Goal: Transaction & Acquisition: Purchase product/service

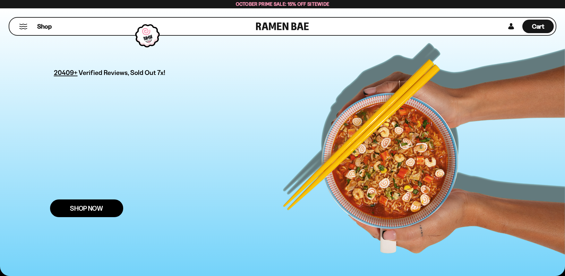
click at [74, 205] on span "Shop Now" at bounding box center [86, 208] width 33 height 7
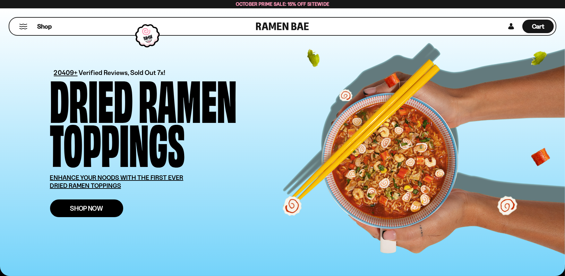
click at [88, 210] on span "Shop Now" at bounding box center [86, 208] width 33 height 7
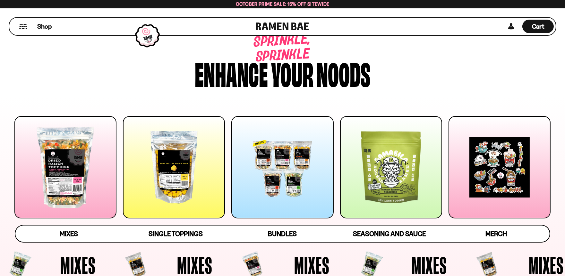
scroll to position [143, 0]
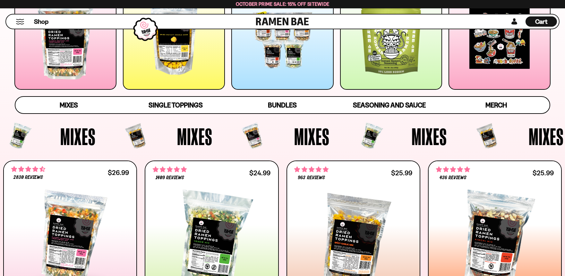
click at [173, 54] on div at bounding box center [174, 38] width 102 height 102
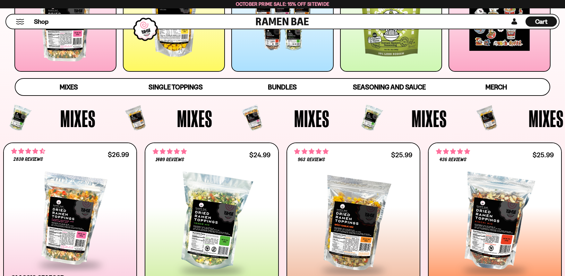
scroll to position [679, 0]
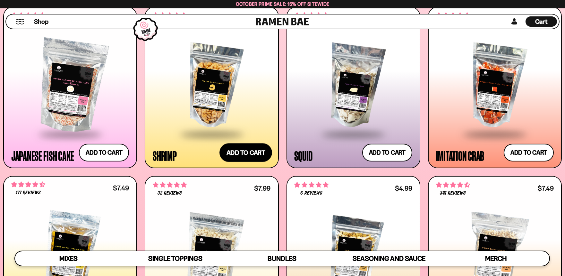
click at [252, 153] on button "Add to cart Add ― Regular price $13.99 Regular price Sale price $13.99 Unit pri…" at bounding box center [246, 152] width 53 height 19
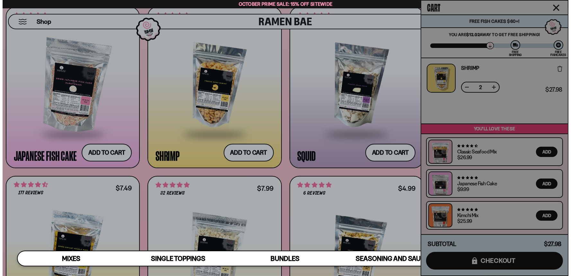
scroll to position [684, 0]
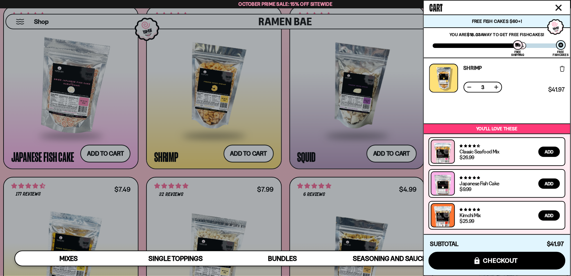
click at [469, 84] on button at bounding box center [469, 87] width 6 height 6
click at [469, 84] on div "Cart Free Fish Cakes $60+! You are $12.02 away to get Free Shipping! You've unl…" at bounding box center [497, 138] width 146 height 274
click at [469, 84] on button at bounding box center [469, 87] width 6 height 6
click at [559, 5] on icon "Close cart" at bounding box center [558, 7] width 6 height 6
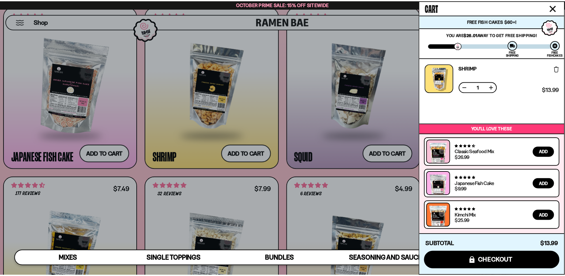
scroll to position [679, 0]
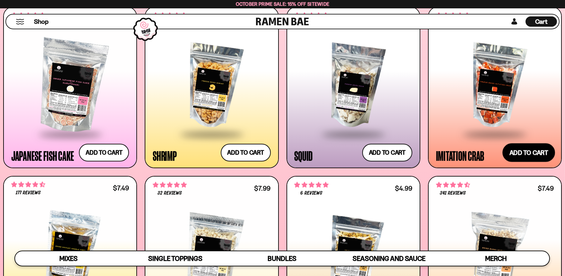
click at [528, 154] on button "Add to cart Add ― Regular price $11.99 Regular price Sale price $11.99 Unit pri…" at bounding box center [529, 152] width 53 height 19
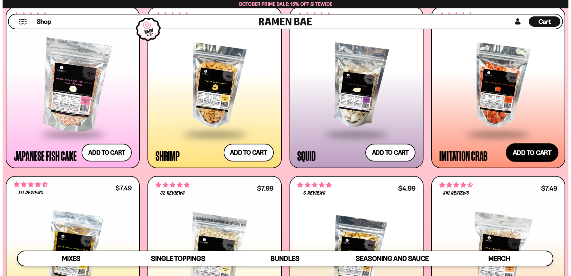
scroll to position [684, 0]
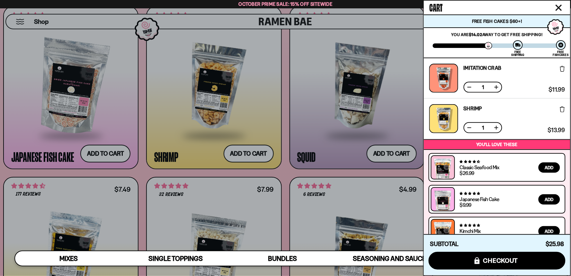
click at [561, 7] on icon "Close cart" at bounding box center [558, 7] width 6 height 6
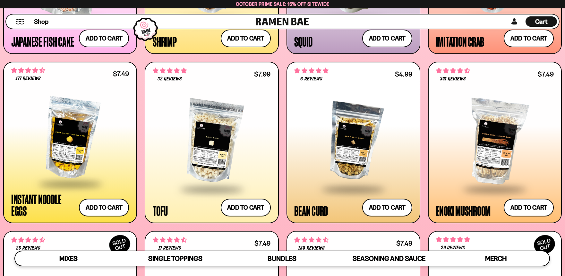
scroll to position [817, 0]
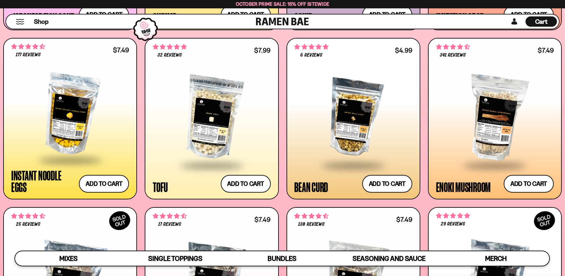
click at [72, 129] on div at bounding box center [70, 115] width 118 height 90
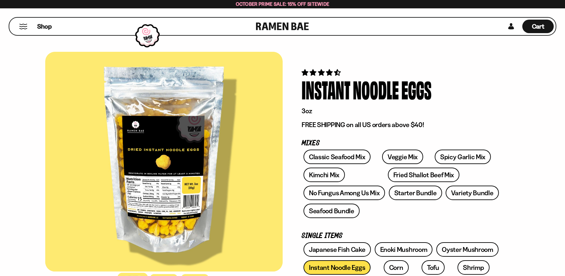
click at [146, 198] on div at bounding box center [164, 161] width 238 height 219
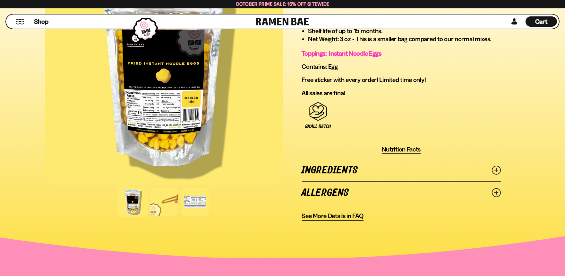
scroll to position [451, 0]
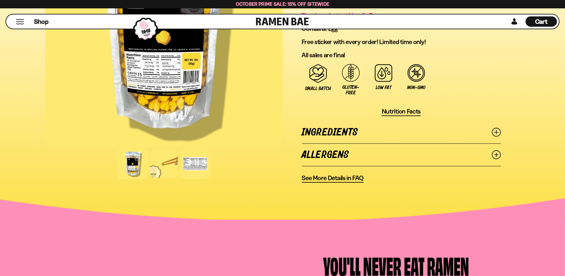
click at [196, 159] on div at bounding box center [195, 163] width 31 height 31
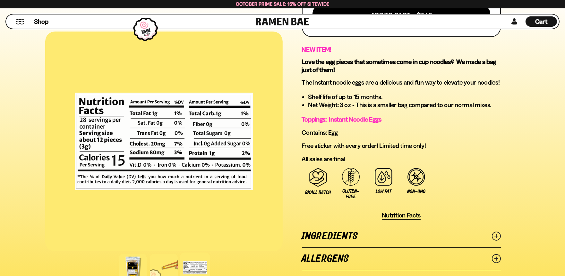
scroll to position [347, 0]
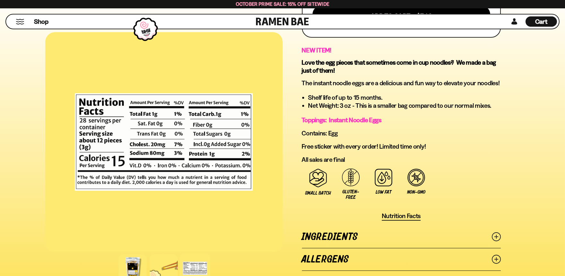
click at [351, 230] on link "Ingredients" at bounding box center [401, 236] width 199 height 22
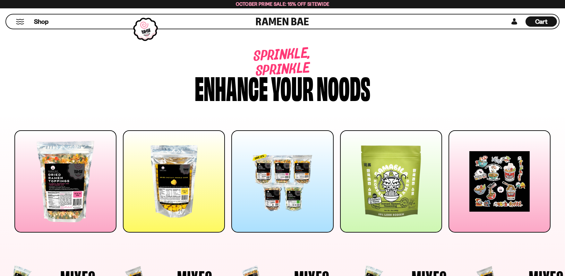
scroll to position [817, 0]
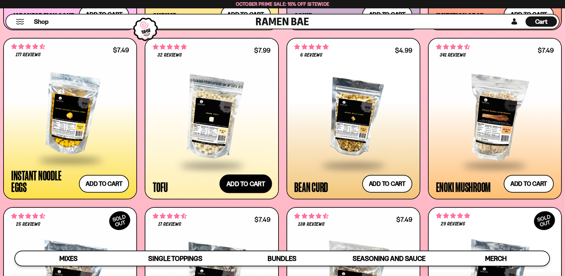
click at [245, 186] on button "Add to cart Add ― Regular price $7.99 Regular price Sale price $7.99 Unit price…" at bounding box center [246, 183] width 53 height 19
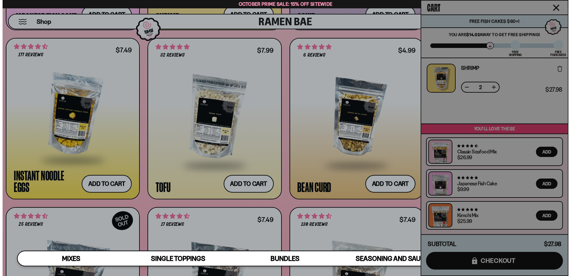
scroll to position [821, 0]
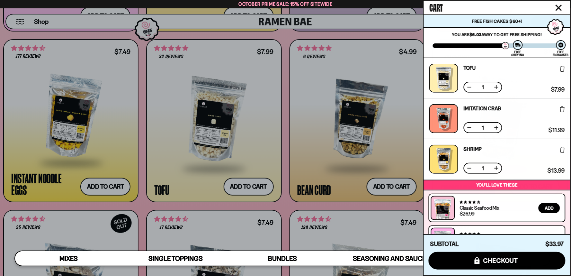
click at [377, 188] on div at bounding box center [285, 138] width 571 height 276
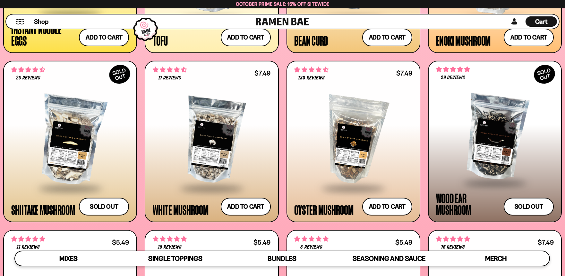
scroll to position [967, 0]
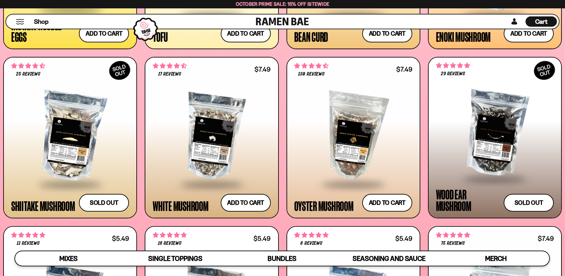
click at [210, 171] on div at bounding box center [212, 136] width 118 height 94
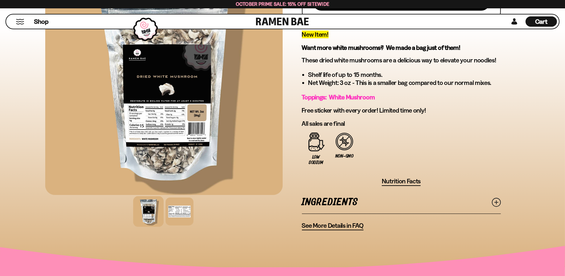
scroll to position [223, 0]
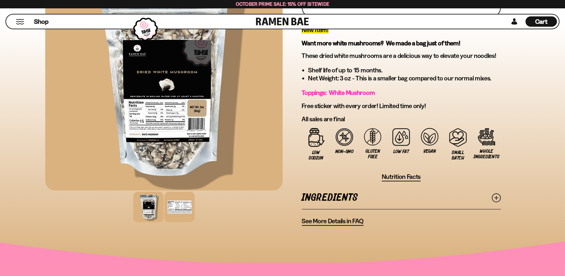
click at [178, 201] on div at bounding box center [179, 206] width 31 height 31
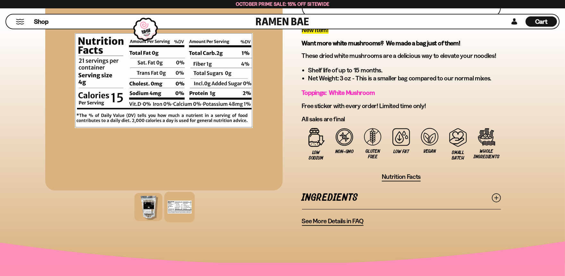
click at [310, 196] on link "Ingredients" at bounding box center [401, 197] width 199 height 22
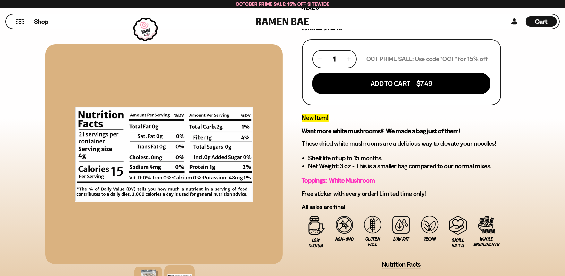
scroll to position [0, 0]
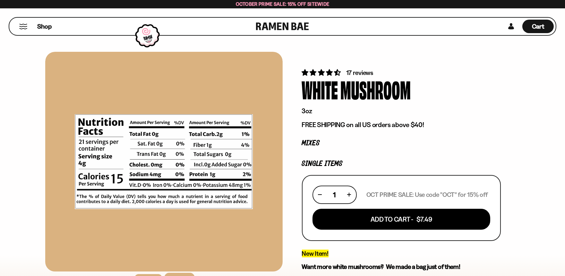
click at [46, 152] on div at bounding box center [164, 161] width 238 height 219
click at [262, 152] on div at bounding box center [164, 161] width 238 height 219
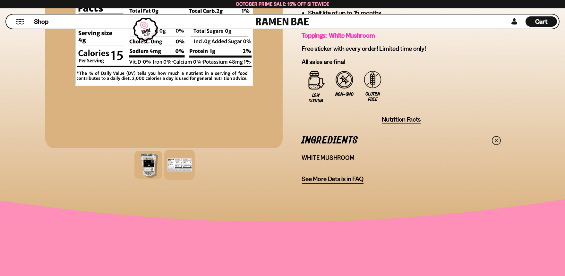
scroll to position [299, 0]
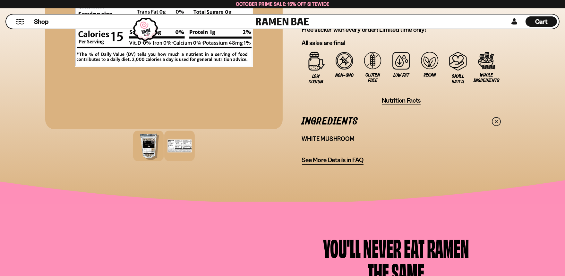
click at [152, 143] on div at bounding box center [148, 146] width 31 height 31
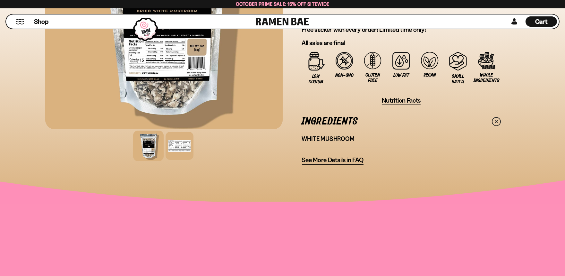
scroll to position [144, 0]
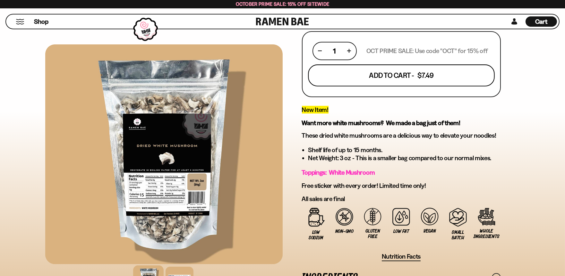
click at [446, 74] on button "Add To Cart - $7.49" at bounding box center [401, 75] width 187 height 22
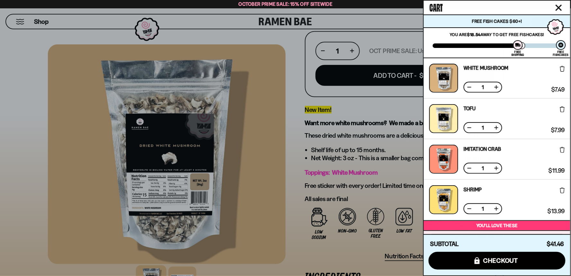
click at [560, 6] on icon "Close cart" at bounding box center [559, 8] width 6 height 6
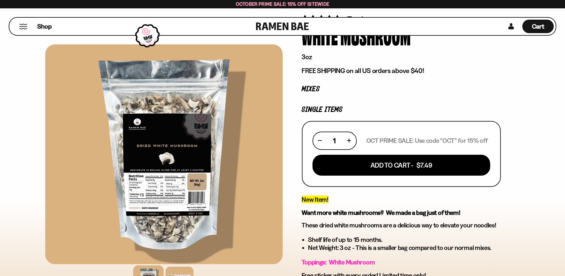
scroll to position [0, 0]
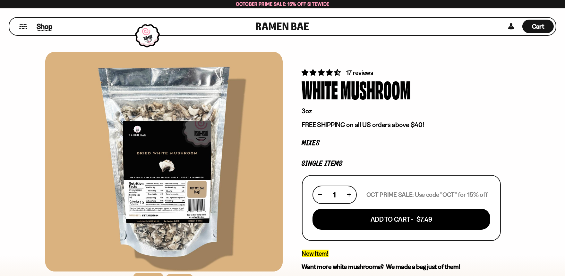
click at [39, 25] on span "Shop" at bounding box center [45, 27] width 16 height 10
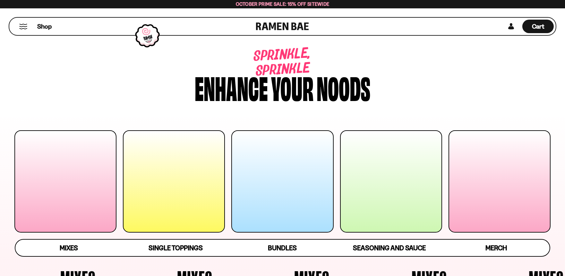
click at [159, 161] on div at bounding box center [174, 181] width 102 height 102
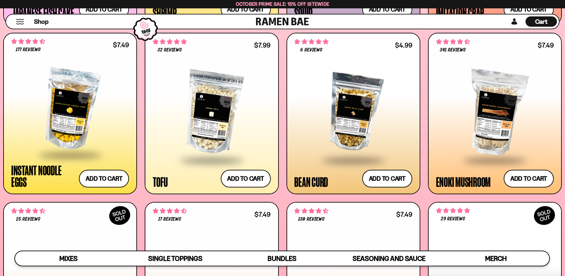
scroll to position [841, 0]
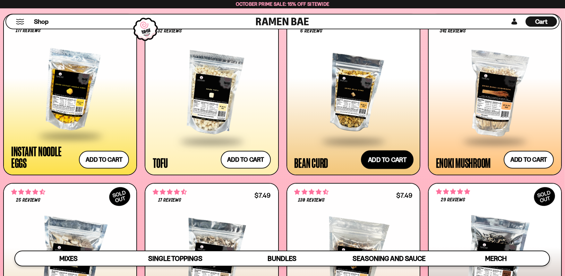
click at [382, 156] on button "Add to cart Add ― Regular price $4.99 Regular price Sale price $4.99 Unit price…" at bounding box center [387, 159] width 53 height 19
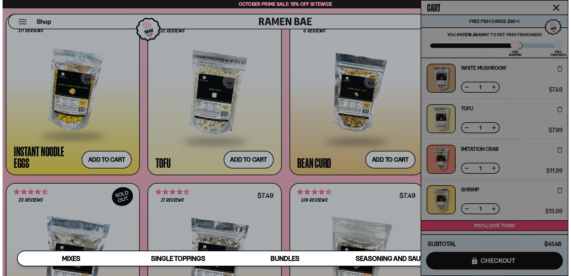
scroll to position [845, 0]
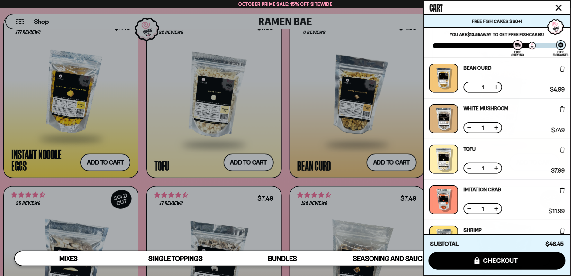
click at [561, 11] on button "Close cart" at bounding box center [559, 8] width 10 height 10
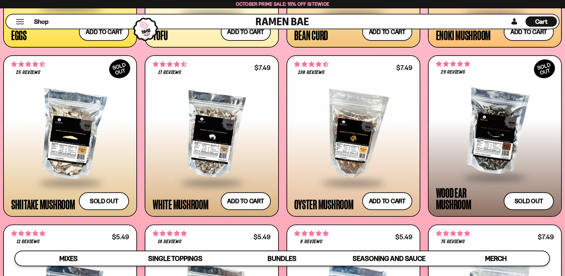
scroll to position [972, 0]
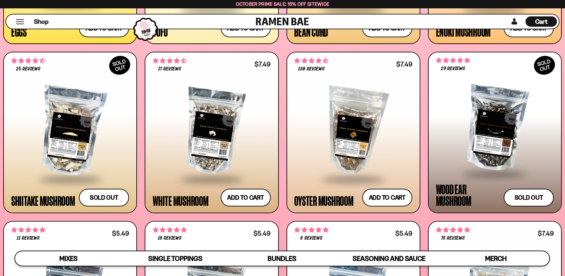
click at [486, 166] on span at bounding box center [495, 174] width 78 height 22
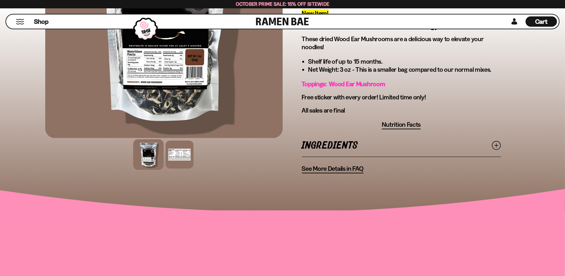
scroll to position [223, 0]
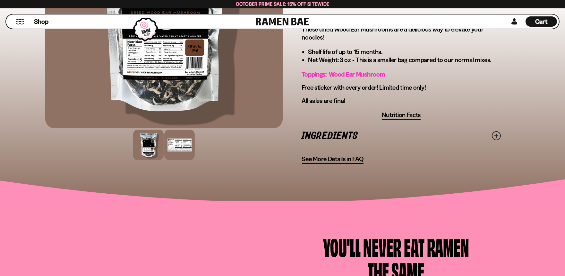
click at [172, 146] on div at bounding box center [179, 144] width 31 height 31
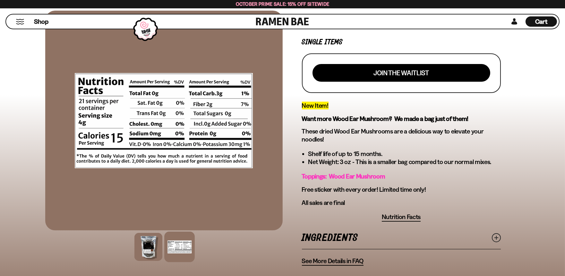
scroll to position [114, 0]
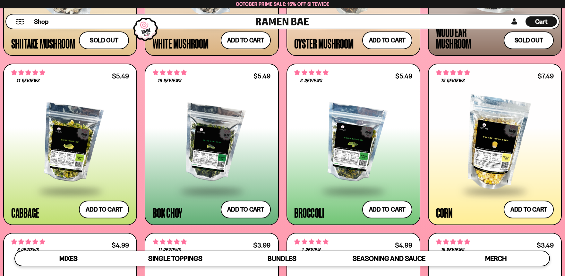
scroll to position [1141, 0]
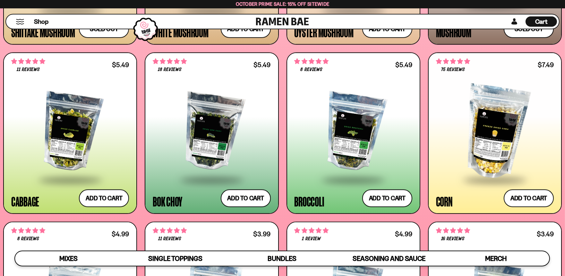
click at [361, 146] on div at bounding box center [354, 132] width 118 height 94
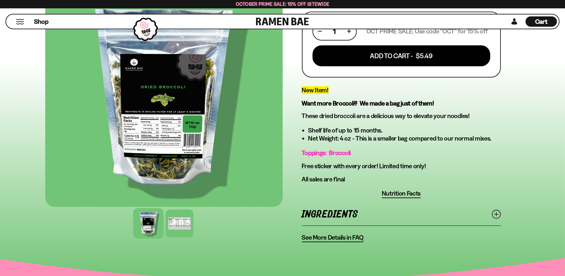
scroll to position [196, 0]
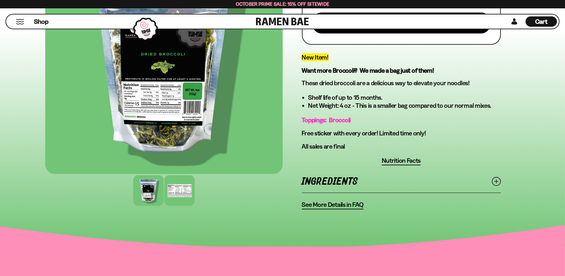
click at [181, 190] on div at bounding box center [179, 190] width 31 height 31
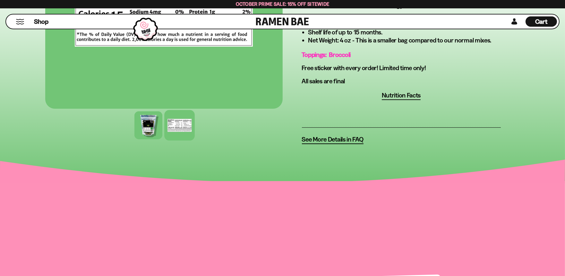
scroll to position [265, 0]
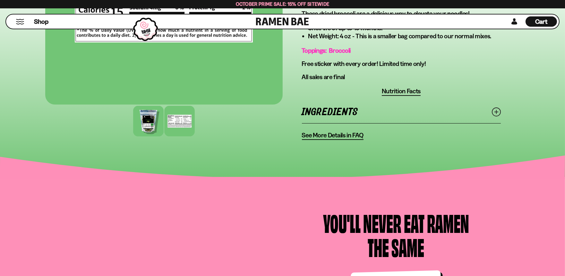
click at [148, 119] on div at bounding box center [148, 121] width 31 height 31
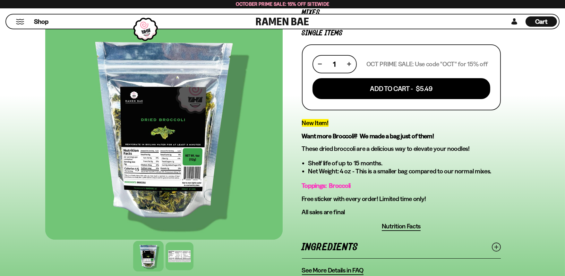
scroll to position [127, 0]
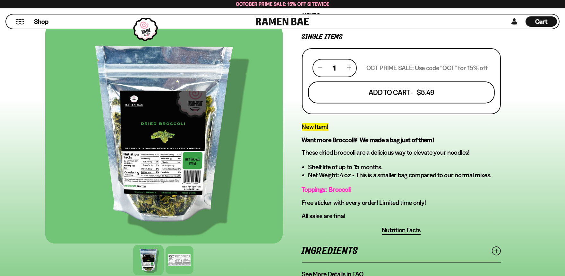
click at [432, 87] on button "Add To Cart - $5.49" at bounding box center [401, 92] width 187 height 22
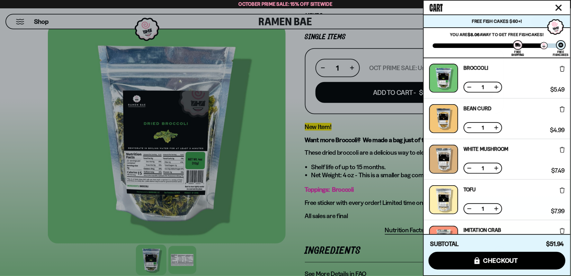
click at [467, 166] on button at bounding box center [469, 168] width 6 height 6
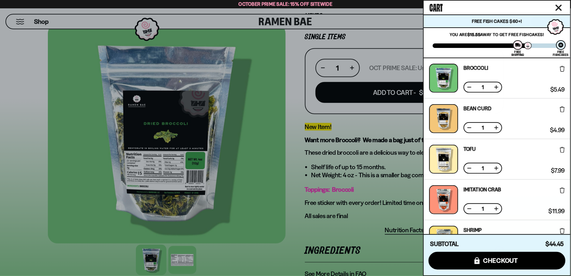
click at [560, 10] on icon "Close cart" at bounding box center [558, 7] width 6 height 6
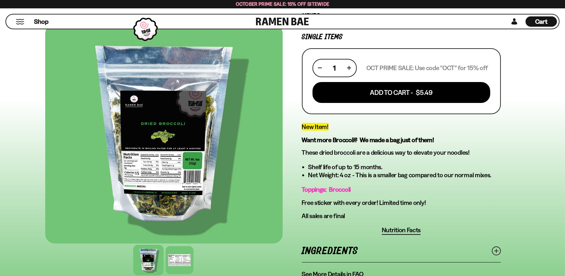
click at [519, 187] on div "8 reviews Broccoli 4oz FREE SHIPPING on all US orders above $40! Mixes Single I…" at bounding box center [402, 101] width 238 height 353
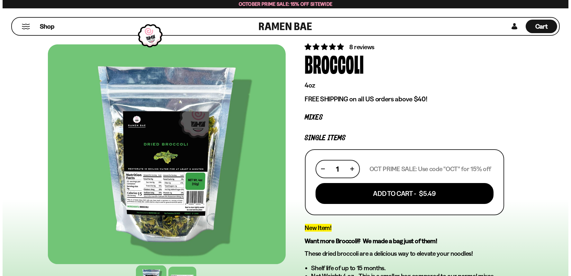
scroll to position [0, 0]
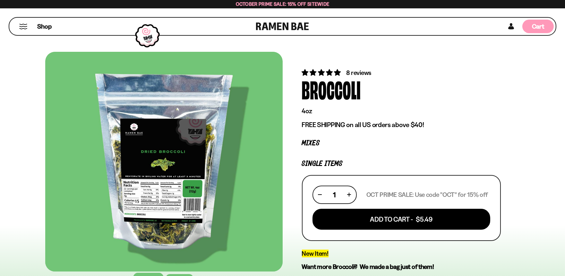
click at [531, 30] on div "Cart D0381C2F-513E-4F90-8A41-6F0A75DCBAAA" at bounding box center [538, 26] width 31 height 13
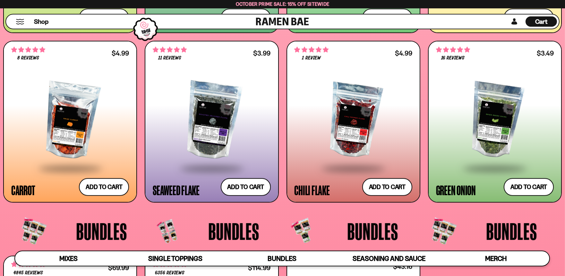
scroll to position [1335, 0]
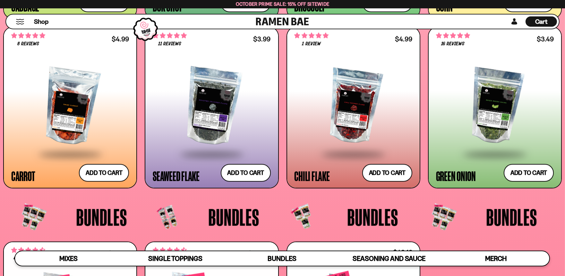
click at [223, 132] on div at bounding box center [212, 106] width 118 height 94
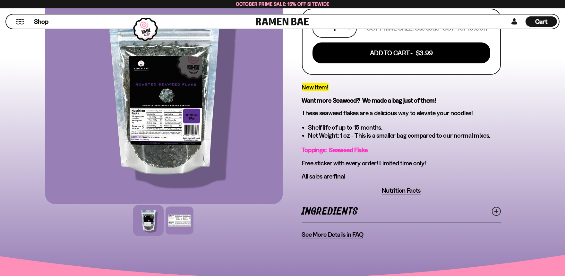
scroll to position [204, 0]
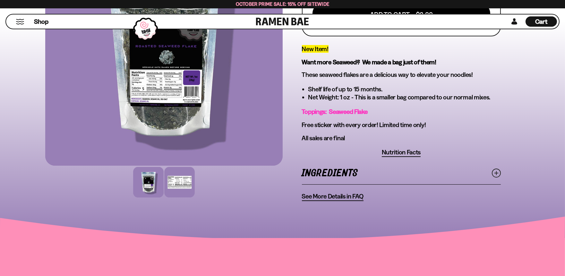
click at [176, 179] on div at bounding box center [179, 182] width 31 height 31
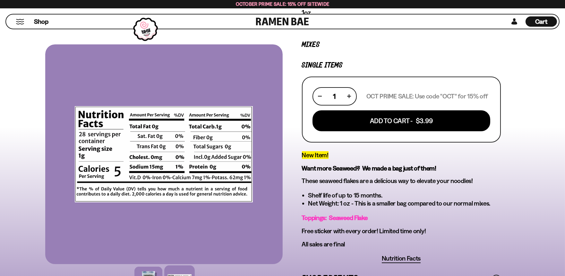
scroll to position [94, 0]
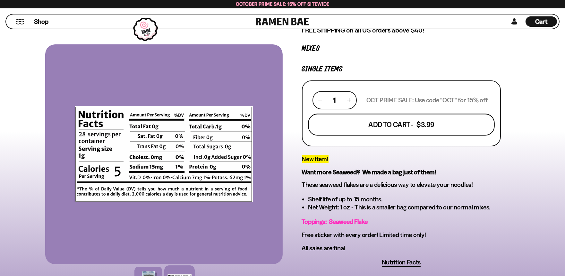
click at [458, 117] on button "Add To Cart - $3.99" at bounding box center [401, 124] width 187 height 22
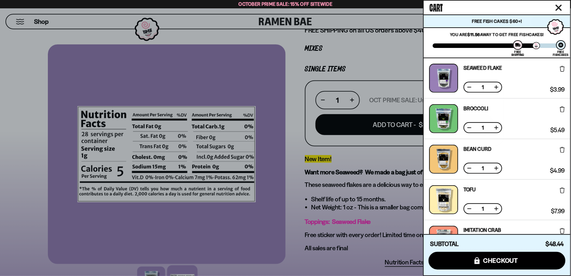
click at [471, 126] on button at bounding box center [469, 127] width 6 height 6
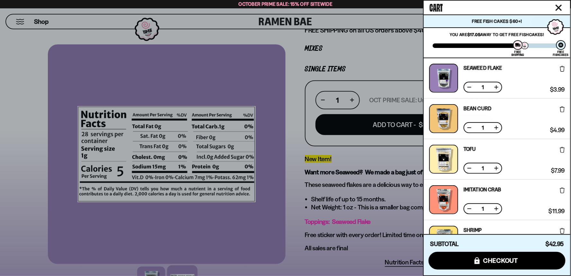
click at [20, 22] on div at bounding box center [285, 138] width 571 height 276
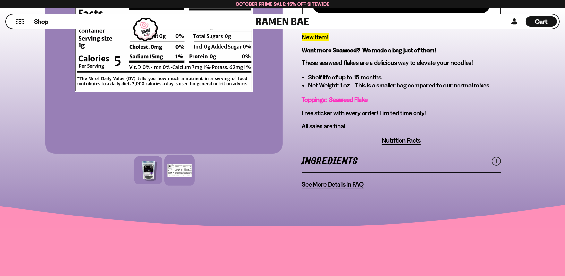
scroll to position [263, 0]
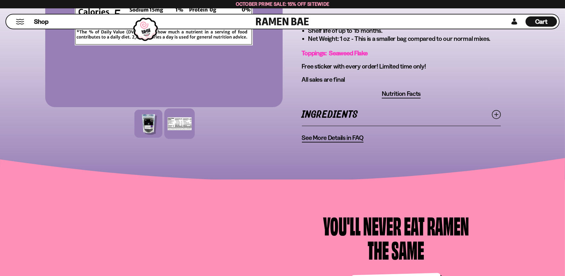
click at [315, 111] on link "Ingredients" at bounding box center [401, 114] width 199 height 22
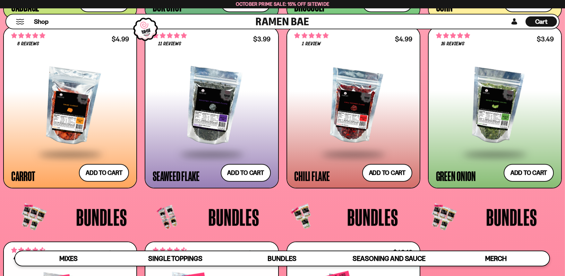
click at [498, 97] on div at bounding box center [495, 106] width 118 height 94
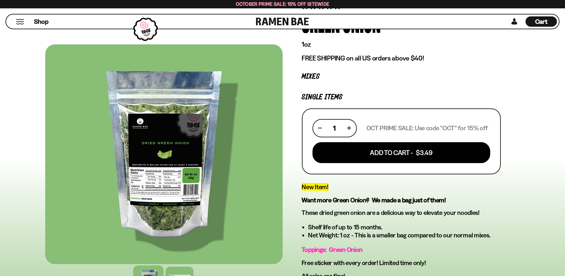
scroll to position [114, 0]
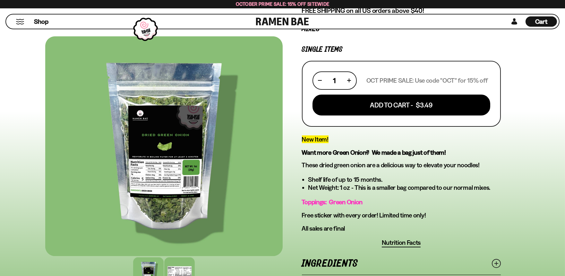
click at [171, 267] on div at bounding box center [179, 272] width 31 height 31
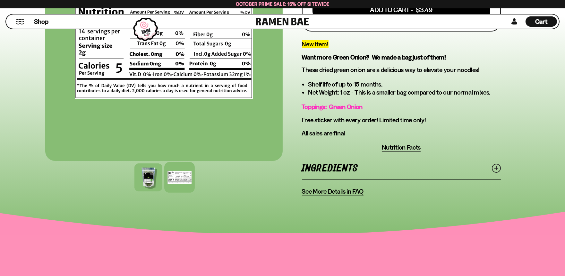
scroll to position [223, 0]
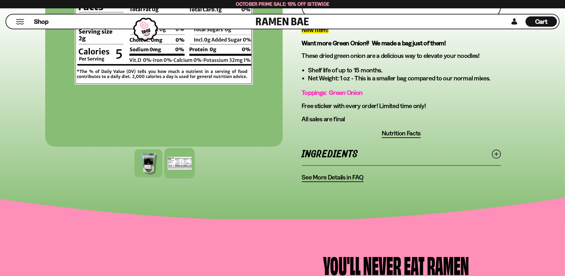
click at [338, 162] on link "Ingredients" at bounding box center [401, 154] width 199 height 22
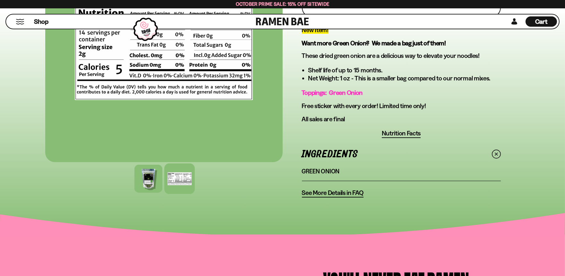
click at [540, 16] on div "Cart D0381C2F-513E-4F90-8A41-6F0A75DCBAAA" at bounding box center [541, 21] width 31 height 10
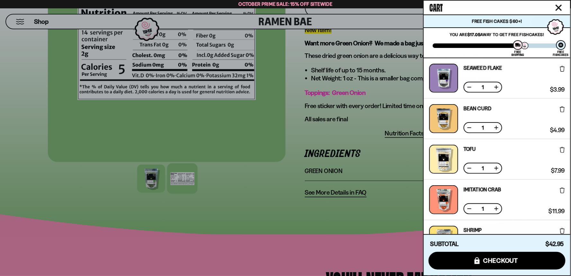
click at [471, 165] on button at bounding box center [469, 168] width 6 height 6
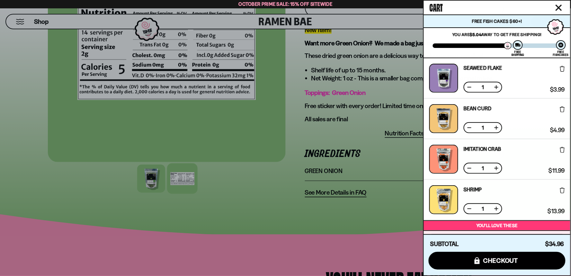
click at [561, 7] on icon "Close cart" at bounding box center [558, 7] width 6 height 6
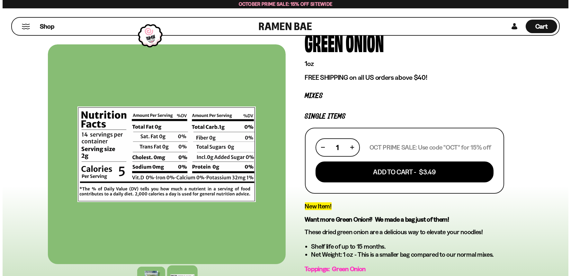
scroll to position [39, 0]
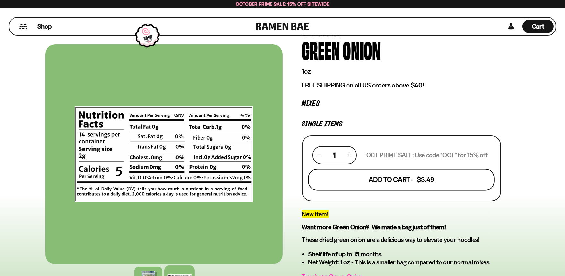
click at [371, 174] on button "Add To Cart - $3.49" at bounding box center [401, 179] width 187 height 22
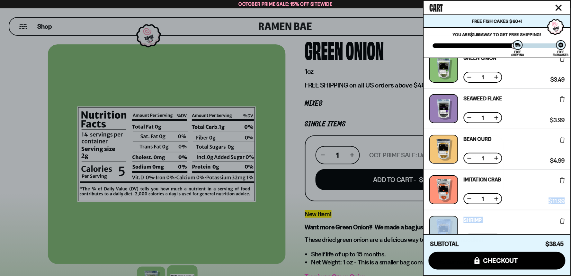
drag, startPoint x: 534, startPoint y: 214, endPoint x: 530, endPoint y: 232, distance: 17.7
click at [530, 232] on div "Green Onion Free Gift Subscription: 1 $3.49 $3.49 (Saved $0.00 ) Seaweed Flake …" at bounding box center [497, 149] width 146 height 202
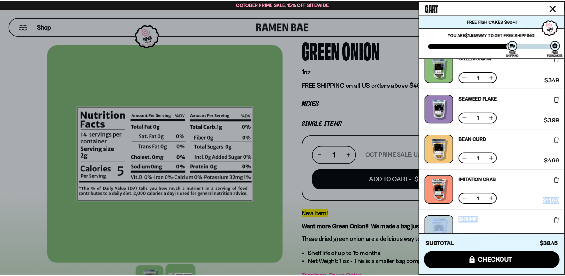
scroll to position [17, 0]
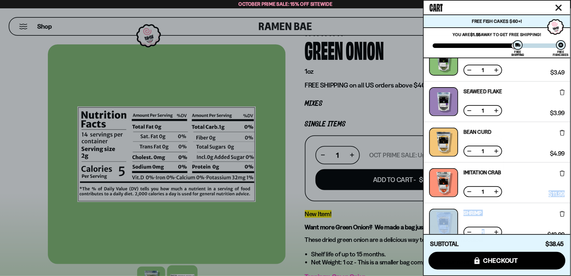
click at [440, 220] on div at bounding box center [443, 222] width 29 height 29
click at [25, 22] on div at bounding box center [285, 138] width 571 height 276
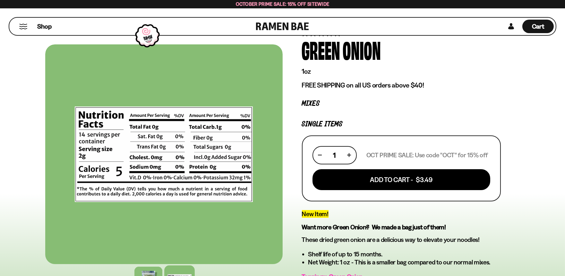
click at [22, 31] on div "Shop" at bounding box center [133, 26] width 245 height 17
click at [39, 28] on span "Shop" at bounding box center [45, 27] width 16 height 10
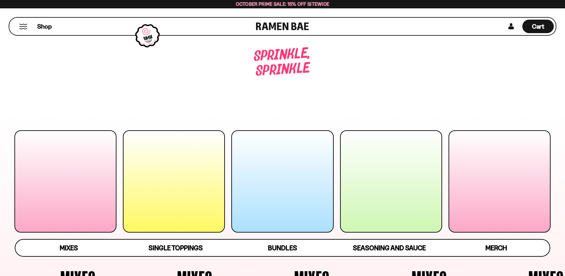
click at [196, 162] on div at bounding box center [174, 181] width 102 height 102
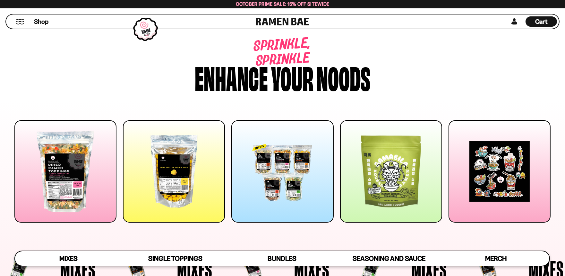
scroll to position [679, 0]
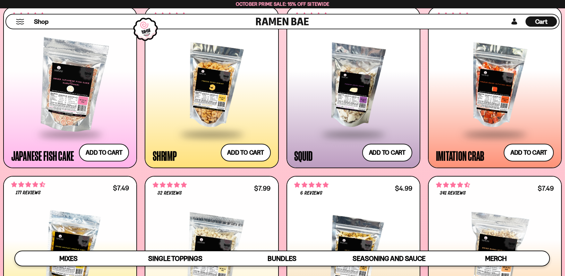
click at [287, 198] on div "**********" at bounding box center [353, 256] width 133 height 160
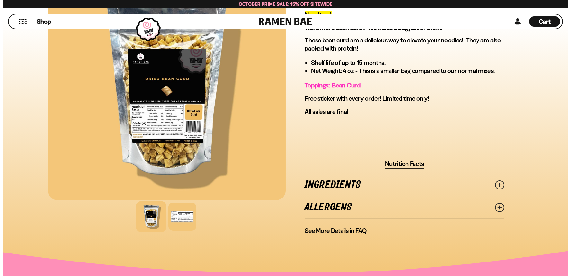
scroll to position [243, 0]
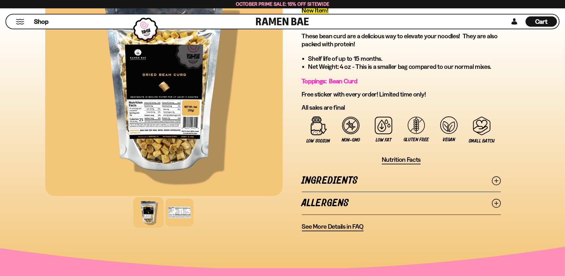
click at [345, 177] on link "Ingredients" at bounding box center [401, 180] width 199 height 22
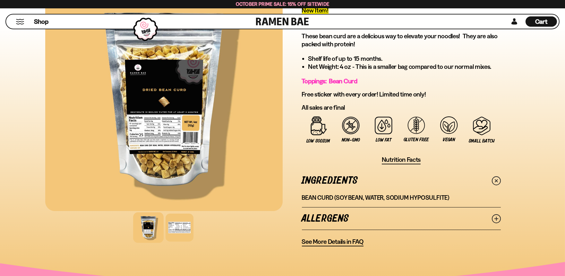
click at [16, 20] on button "Mobile Menu Trigger" at bounding box center [20, 21] width 9 height 5
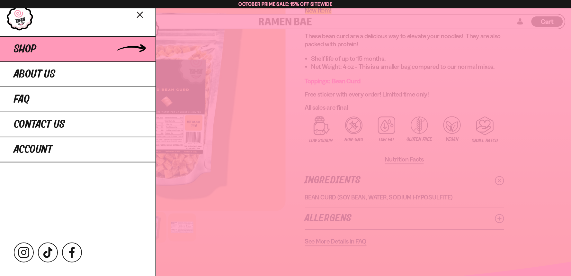
click at [57, 55] on link "Shop" at bounding box center [77, 48] width 155 height 25
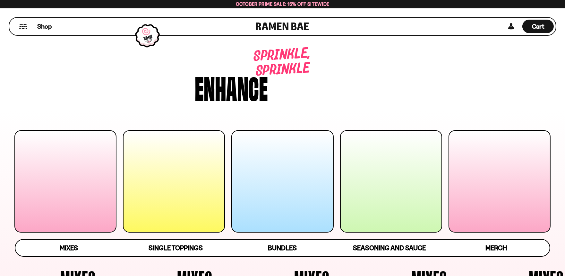
click at [188, 169] on div at bounding box center [174, 181] width 102 height 102
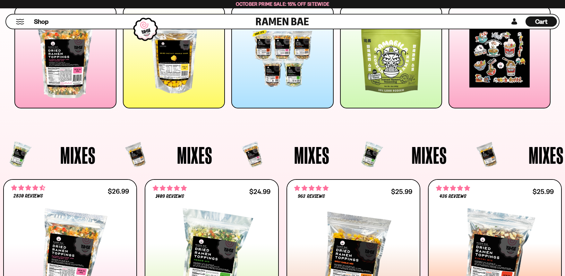
scroll to position [100, 0]
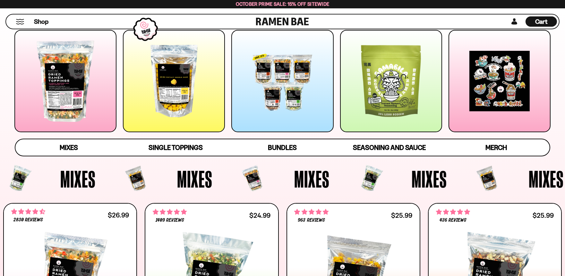
click at [378, 69] on div at bounding box center [391, 81] width 102 height 102
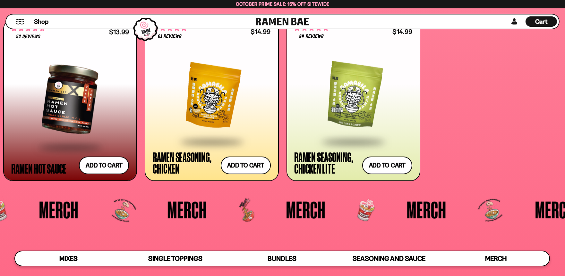
scroll to position [1784, 0]
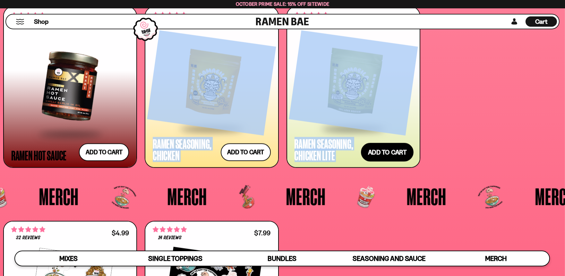
drag, startPoint x: 280, startPoint y: 111, endPoint x: 394, endPoint y: 159, distance: 124.1
click at [394, 159] on div "**********" at bounding box center [282, 86] width 559 height 161
click at [372, 118] on span at bounding box center [353, 129] width 78 height 22
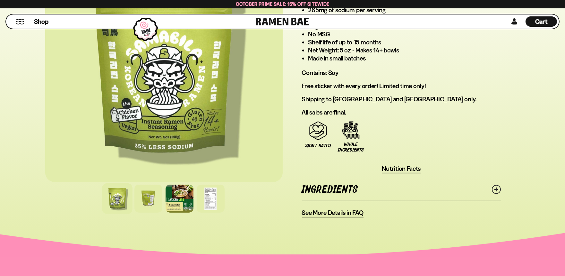
scroll to position [475, 0]
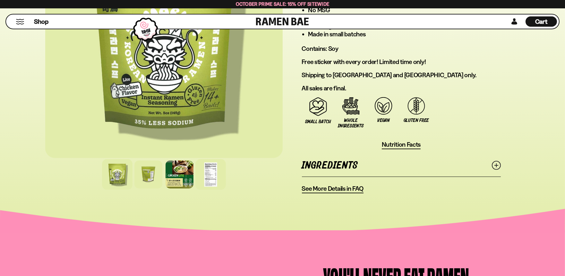
click at [210, 176] on div at bounding box center [211, 174] width 31 height 31
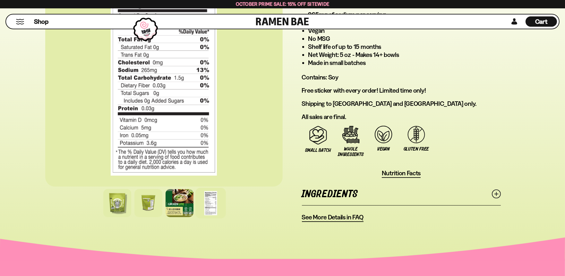
scroll to position [423, 0]
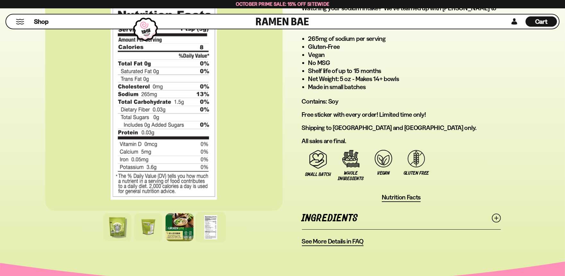
click at [354, 212] on link "Ingredients" at bounding box center [401, 218] width 199 height 22
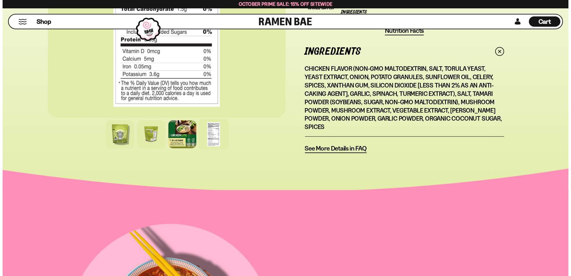
scroll to position [599, 0]
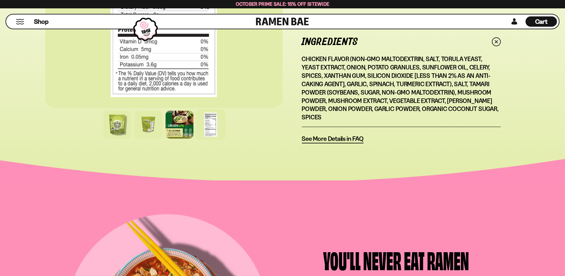
click at [18, 21] on button "Mobile Menu Trigger" at bounding box center [20, 21] width 9 height 5
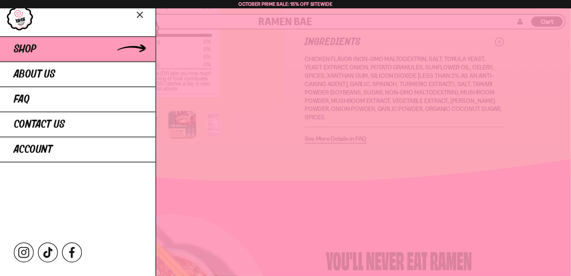
click at [47, 57] on link "Shop" at bounding box center [77, 48] width 155 height 25
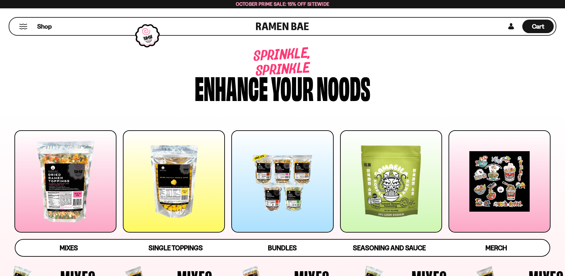
click at [413, 207] on div at bounding box center [391, 181] width 102 height 102
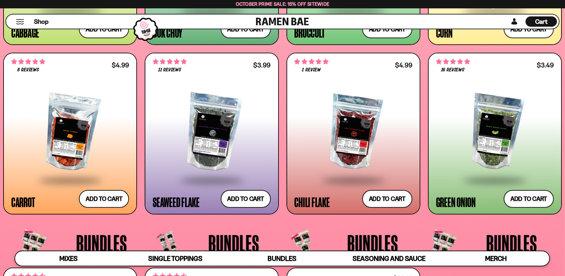
scroll to position [1784, 0]
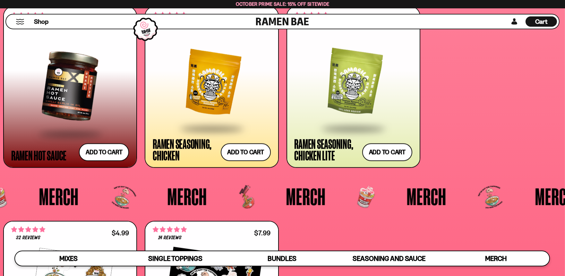
click at [217, 136] on span at bounding box center [212, 129] width 78 height 22
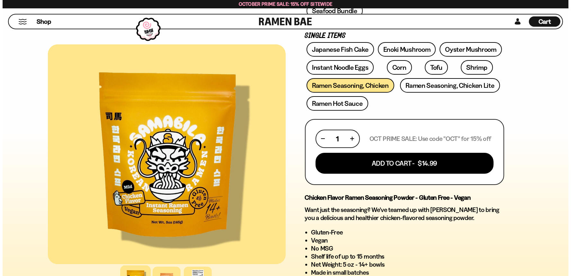
scroll to position [209, 0]
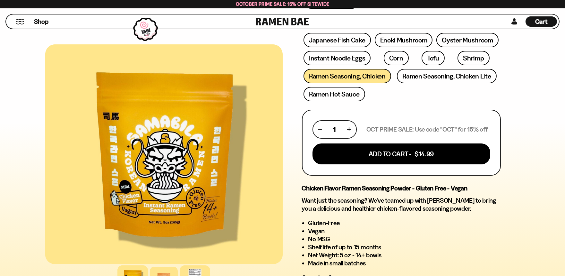
click at [202, 270] on div at bounding box center [195, 280] width 31 height 31
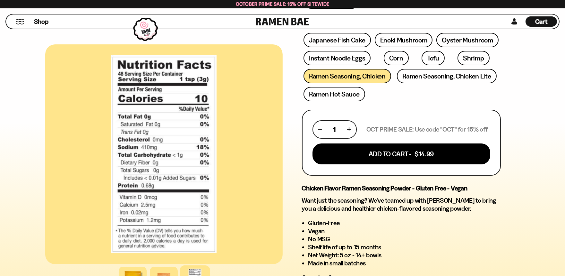
click at [21, 21] on button "Mobile Menu Trigger" at bounding box center [20, 21] width 9 height 5
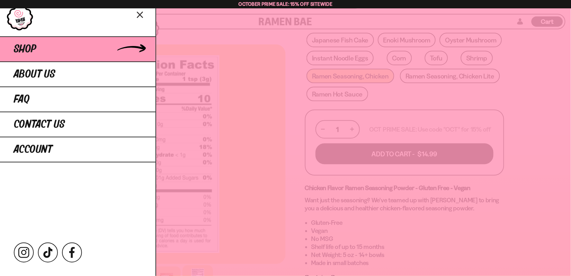
click at [51, 55] on link "Shop" at bounding box center [77, 48] width 155 height 25
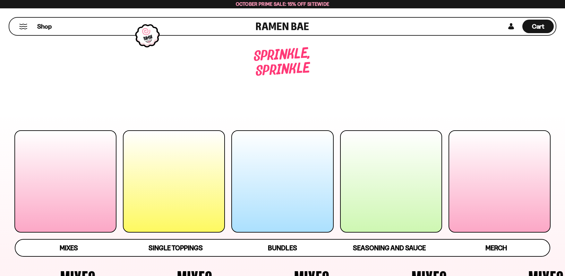
click at [195, 171] on div at bounding box center [174, 181] width 102 height 102
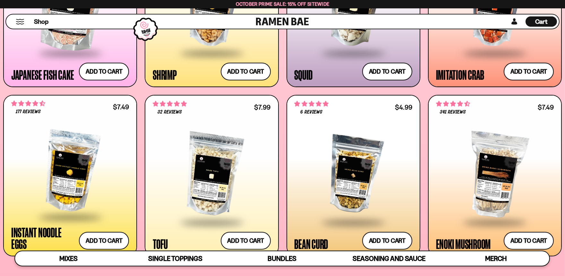
scroll to position [794, 0]
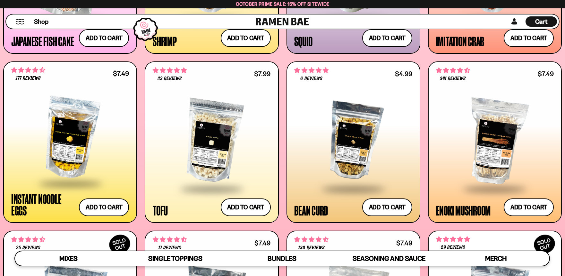
click at [58, 148] on div at bounding box center [70, 138] width 118 height 90
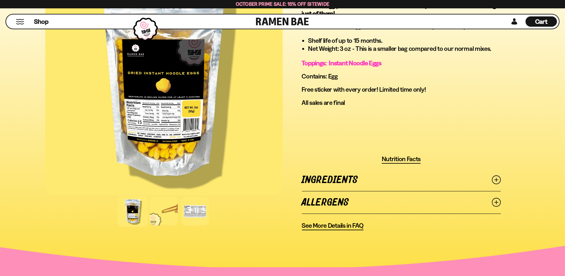
scroll to position [428, 0]
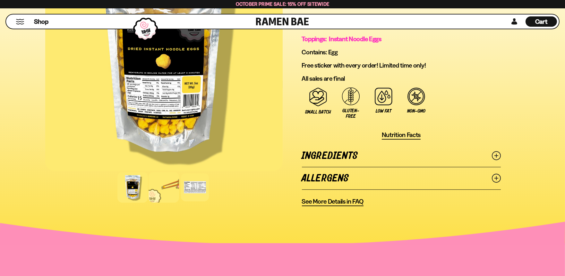
click at [171, 178] on div at bounding box center [164, 187] width 31 height 31
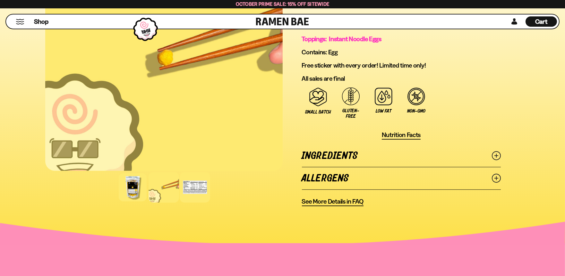
click at [192, 182] on div at bounding box center [195, 187] width 31 height 31
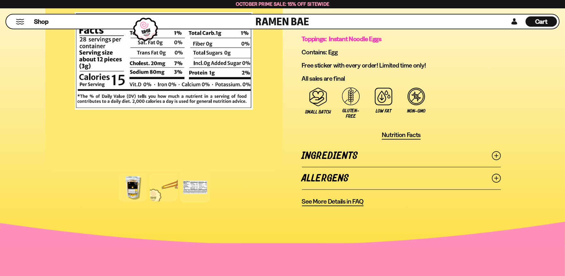
click at [225, 175] on div at bounding box center [164, 186] width 238 height 31
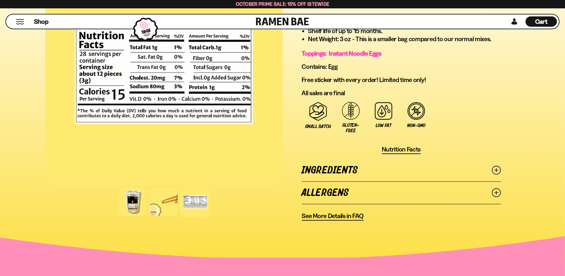
scroll to position [375, 0]
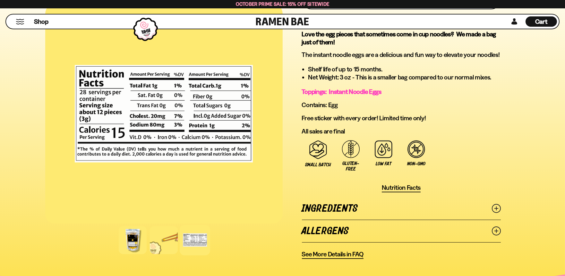
click at [346, 203] on link "Ingredients" at bounding box center [401, 208] width 199 height 22
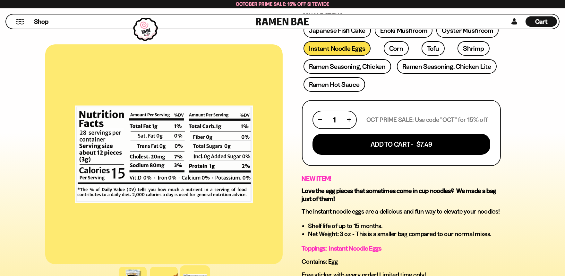
scroll to position [195, 0]
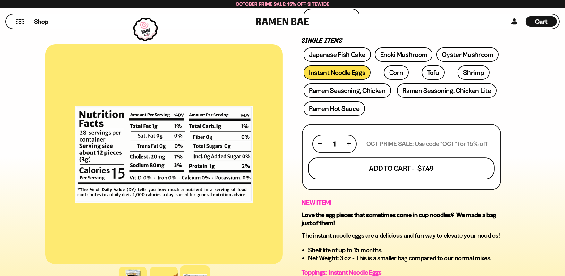
click at [439, 162] on button "Add To Cart - $7.49" at bounding box center [401, 168] width 187 height 22
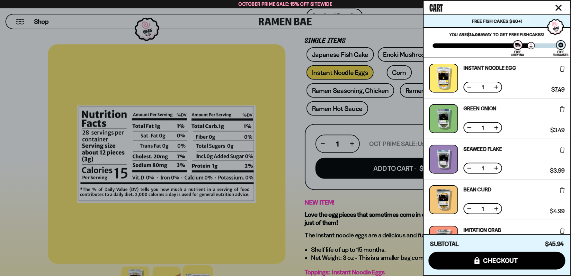
click at [291, 56] on div at bounding box center [285, 138] width 571 height 276
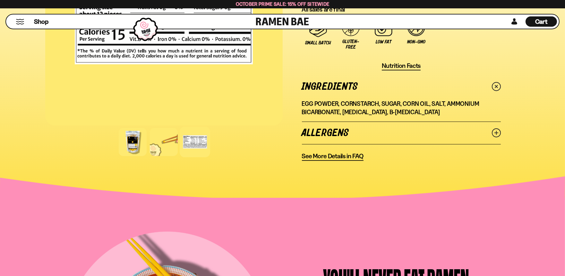
scroll to position [504, 0]
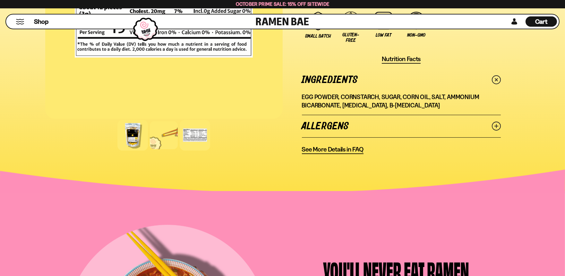
click at [136, 130] on div at bounding box center [133, 135] width 31 height 31
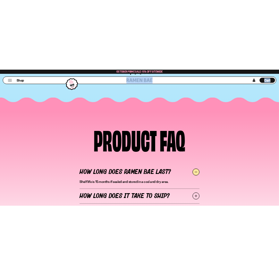
scroll to position [2764, 0]
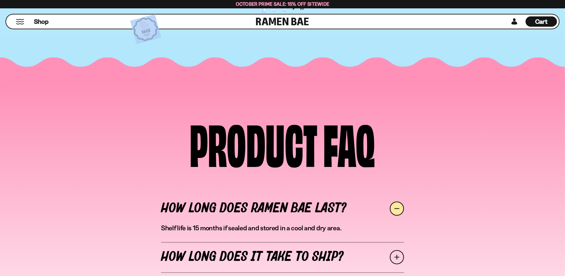
drag, startPoint x: 555, startPoint y: 11, endPoint x: 565, endPoint y: -10, distance: 23.8
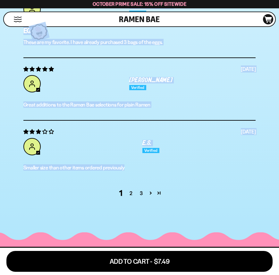
scroll to position [2716, 0]
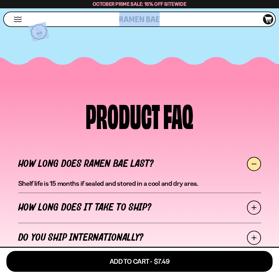
drag, startPoint x: 235, startPoint y: 2, endPoint x: 226, endPoint y: -20, distance: 23.7
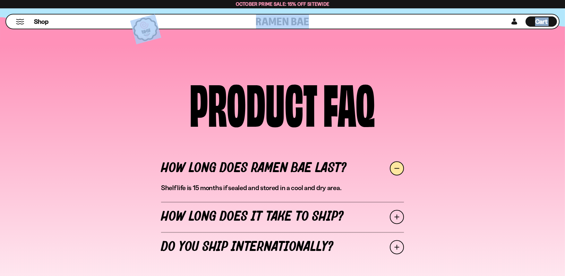
scroll to position [0, 0]
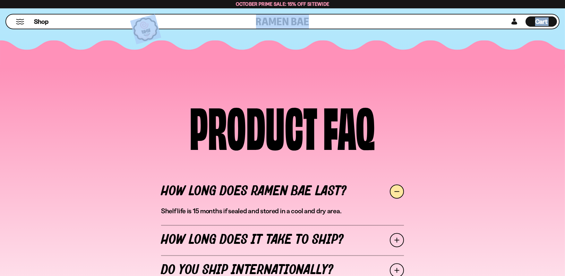
click at [536, 17] on div "Cart D0381C2F-513E-4F90-8A41-6F0A75DCBAAA" at bounding box center [542, 21] width 13 height 9
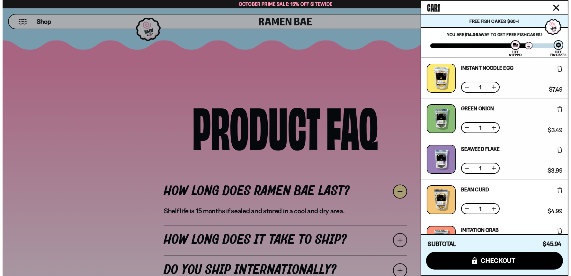
scroll to position [2751, 0]
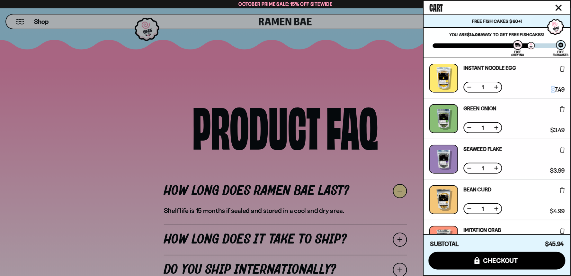
drag, startPoint x: 552, startPoint y: 78, endPoint x: 549, endPoint y: 73, distance: 5.6
click at [549, 73] on div "$7.49 $7.49 (Saved $0.00 )" at bounding box center [557, 78] width 16 height 29
drag, startPoint x: 551, startPoint y: 108, endPoint x: 557, endPoint y: 115, distance: 9.1
click at [557, 115] on div "$3.49 $3.49 (Saved $0.00 )" at bounding box center [556, 118] width 17 height 29
click at [547, 185] on div "$4.99 $4.99 (Saved $0.00 )" at bounding box center [555, 199] width 17 height 29
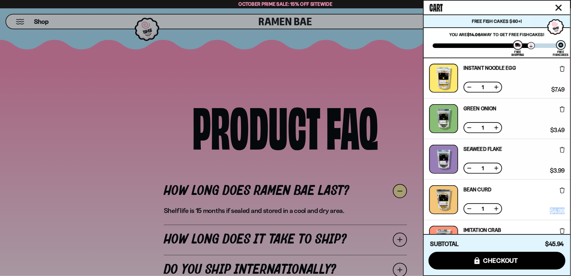
drag, startPoint x: 547, startPoint y: 184, endPoint x: 554, endPoint y: 201, distance: 18.1
click at [550, 193] on div "$4.99 $4.99 (Saved $0.00 )" at bounding box center [555, 199] width 17 height 29
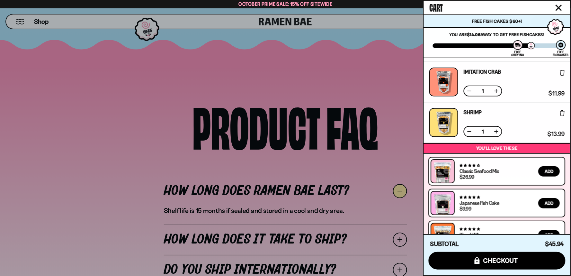
click at [565, 182] on div "Cart Free Fish Cakes $60+! You are $14.06 away to get Free Fishcakes! You've un…" at bounding box center [497, 138] width 148 height 276
click at [564, 145] on p "You’ll love these" at bounding box center [496, 148] width 143 height 6
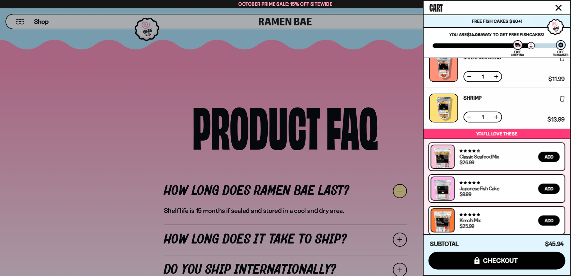
click at [565, 111] on div "Cart Free Fish Cakes $60+! You are $14.06 away to get Free Fishcakes! You've un…" at bounding box center [497, 138] width 148 height 276
drag, startPoint x: 500, startPoint y: 83, endPoint x: 495, endPoint y: 93, distance: 11.5
click at [499, 83] on div "Imitation Crab Free Gift Subscription: 1 $11.99 $11.99 (Saved $0.00 )" at bounding box center [497, 68] width 146 height 40
click at [514, 242] on div "Subtotal $45.94 $45.94" at bounding box center [496, 244] width 137 height 12
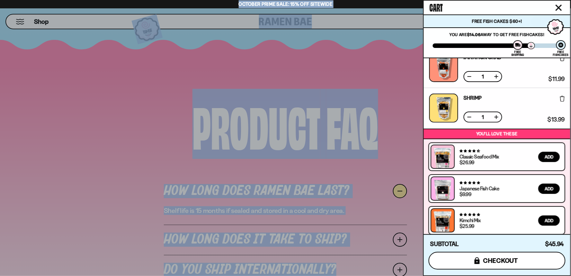
click at [531, 261] on button "icons8-lock checkout" at bounding box center [496, 260] width 137 height 18
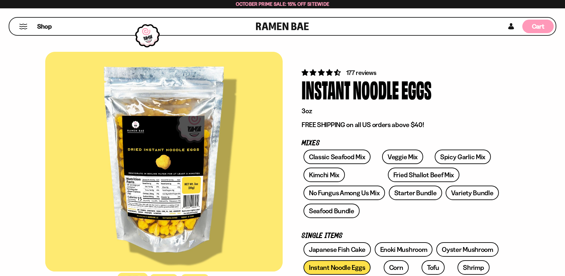
click at [537, 30] on div "Cart D0381C2F-513E-4F90-8A41-6F0A75DCBAAA" at bounding box center [538, 26] width 13 height 9
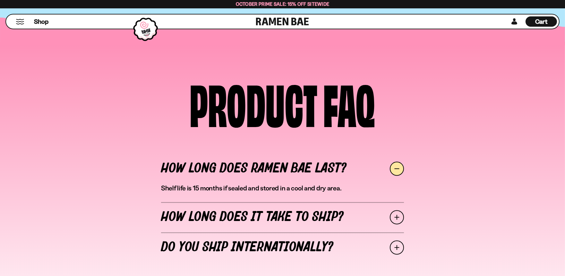
click at [538, 20] on span "Cart" at bounding box center [542, 22] width 13 height 8
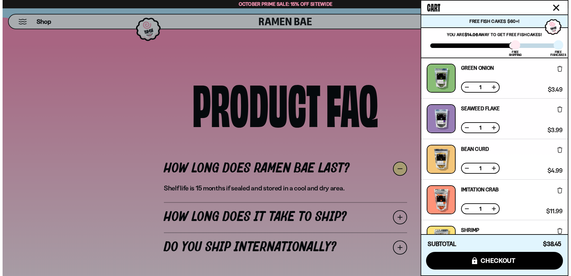
scroll to position [2693, 0]
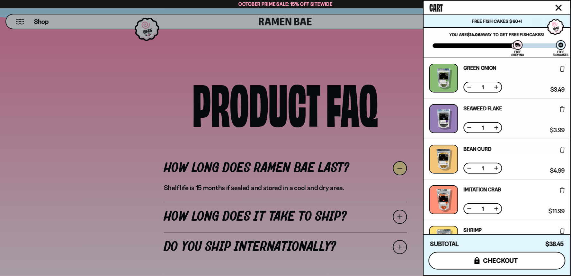
click at [505, 264] on span "checkout" at bounding box center [500, 260] width 35 height 7
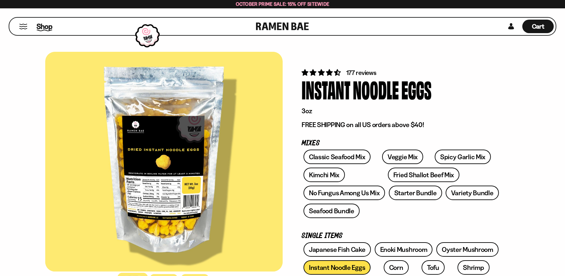
click at [40, 28] on span "Shop" at bounding box center [45, 27] width 16 height 10
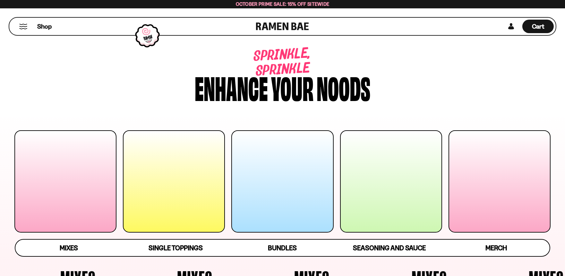
click at [162, 169] on div at bounding box center [174, 181] width 102 height 102
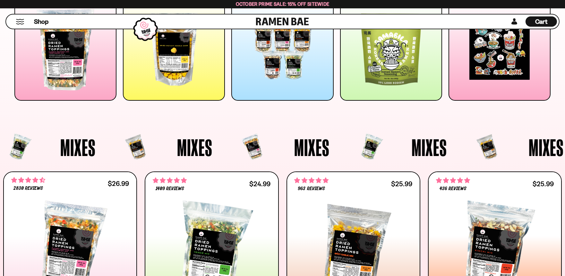
scroll to position [679, 0]
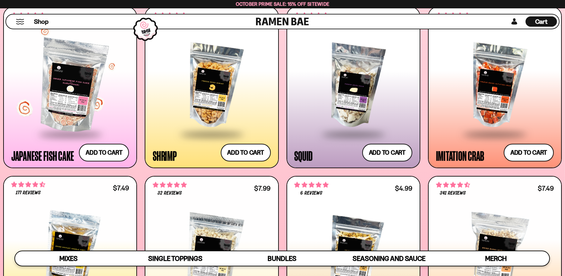
click at [79, 99] on div at bounding box center [70, 86] width 118 height 94
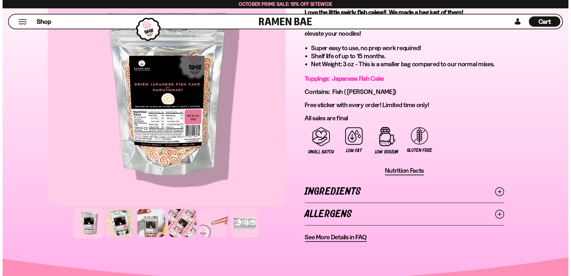
scroll to position [390, 0]
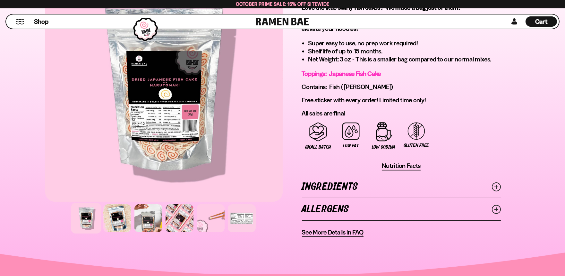
click at [341, 179] on link "Ingredients" at bounding box center [401, 186] width 199 height 22
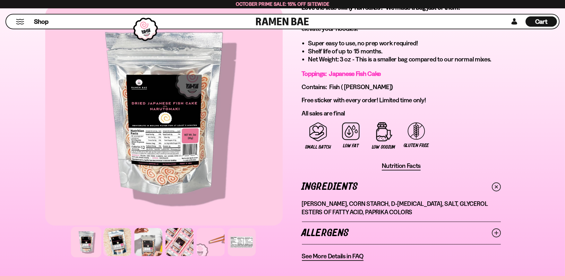
click at [21, 22] on button "Mobile Menu Trigger" at bounding box center [20, 21] width 9 height 5
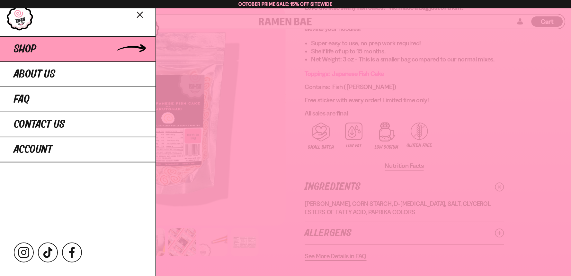
click at [95, 56] on link "Shop" at bounding box center [77, 48] width 155 height 25
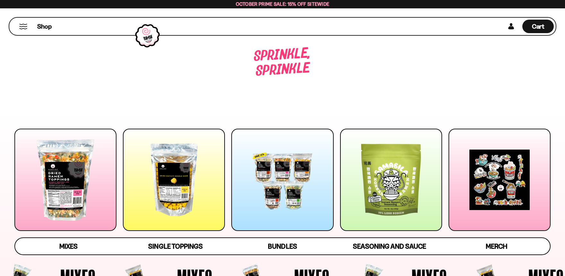
click at [194, 193] on div at bounding box center [174, 179] width 102 height 102
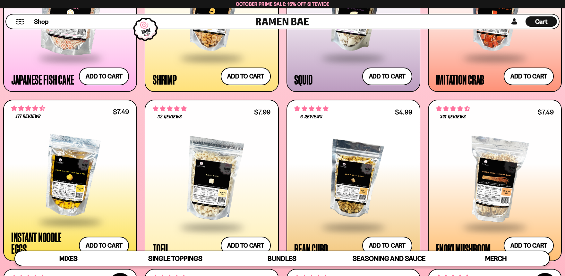
scroll to position [813, 0]
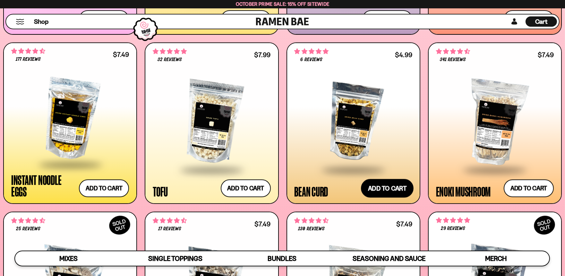
click at [392, 185] on button "Add to cart Add ― Regular price $4.99 Regular price Sale price $4.99 Unit price…" at bounding box center [387, 188] width 53 height 19
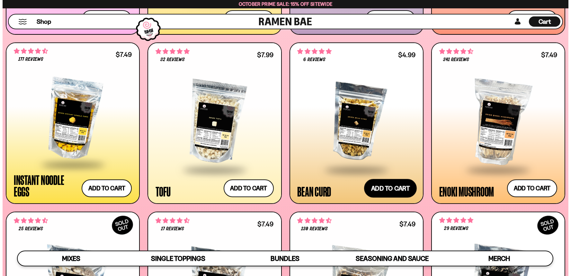
scroll to position [817, 0]
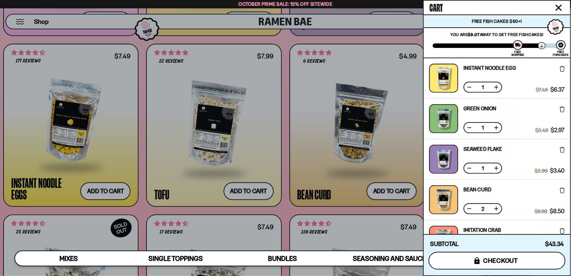
click at [519, 258] on button "icons8-lock checkout" at bounding box center [496, 260] width 137 height 18
